Goal: Information Seeking & Learning: Learn about a topic

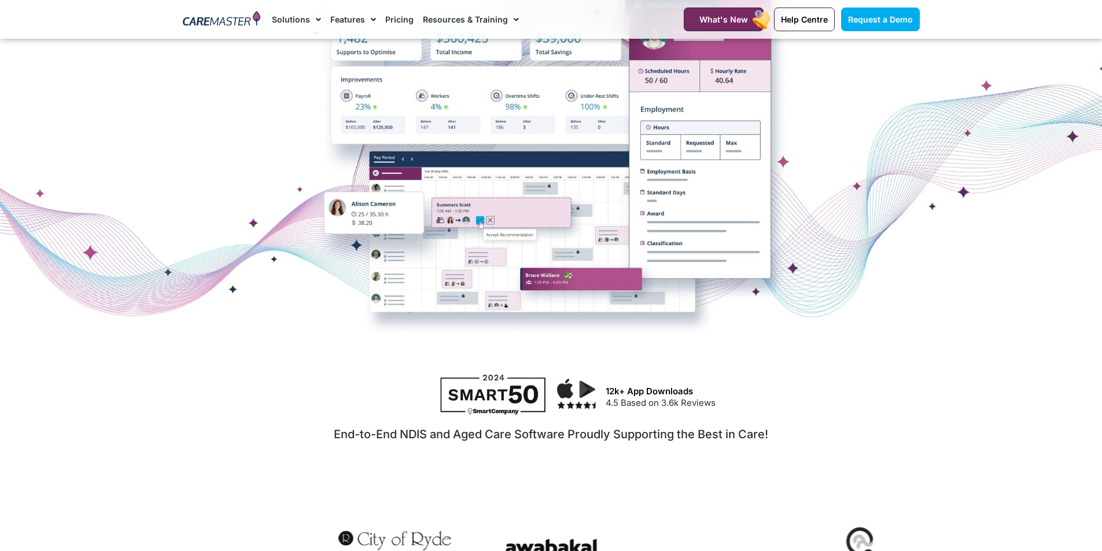
scroll to position [231, 0]
